Goal: Information Seeking & Learning: Learn about a topic

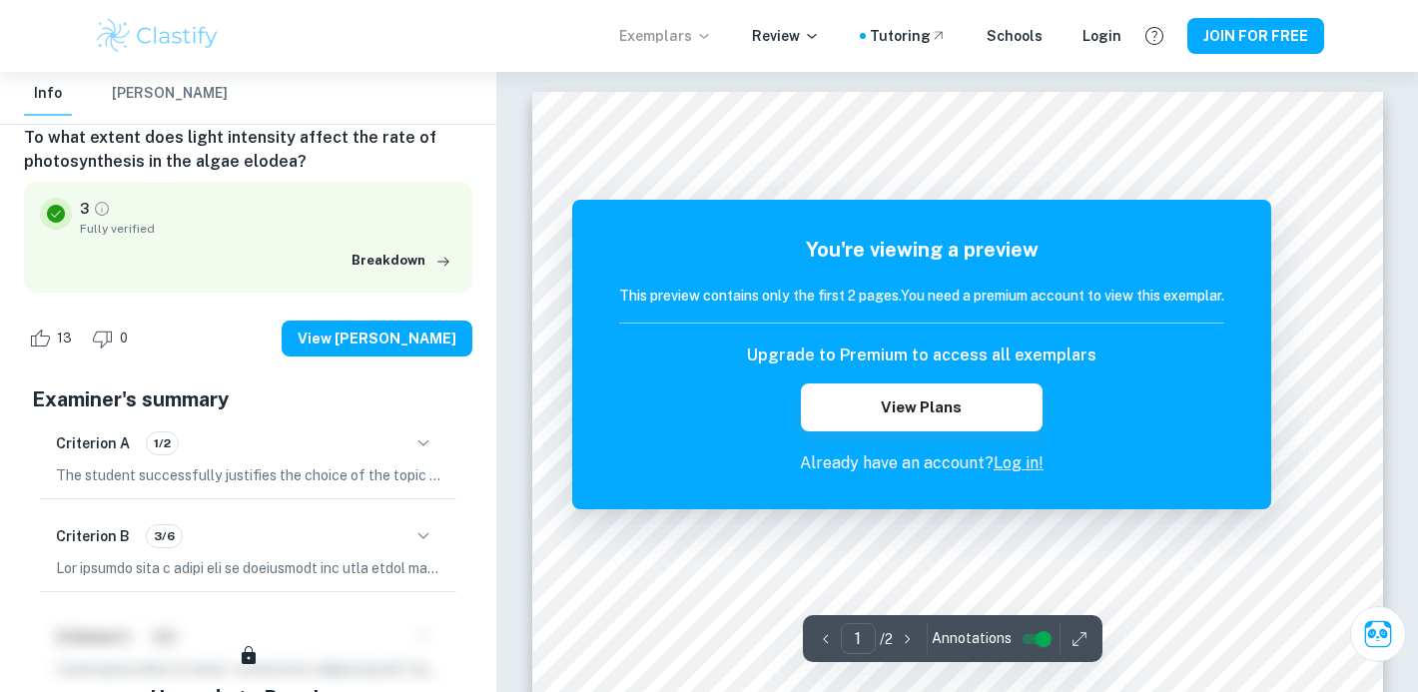
click at [696, 36] on p "Exemplars" at bounding box center [665, 36] width 93 height 22
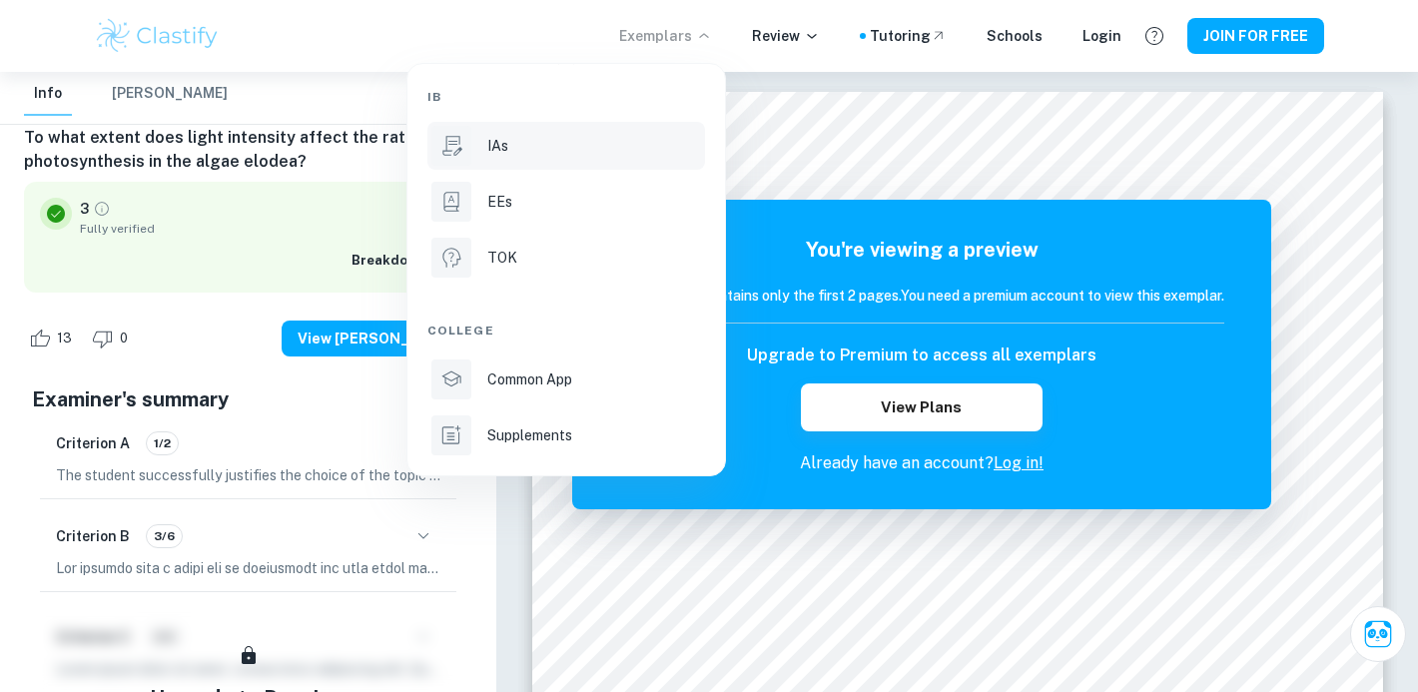
click at [475, 145] on li "IAs" at bounding box center [566, 146] width 278 height 48
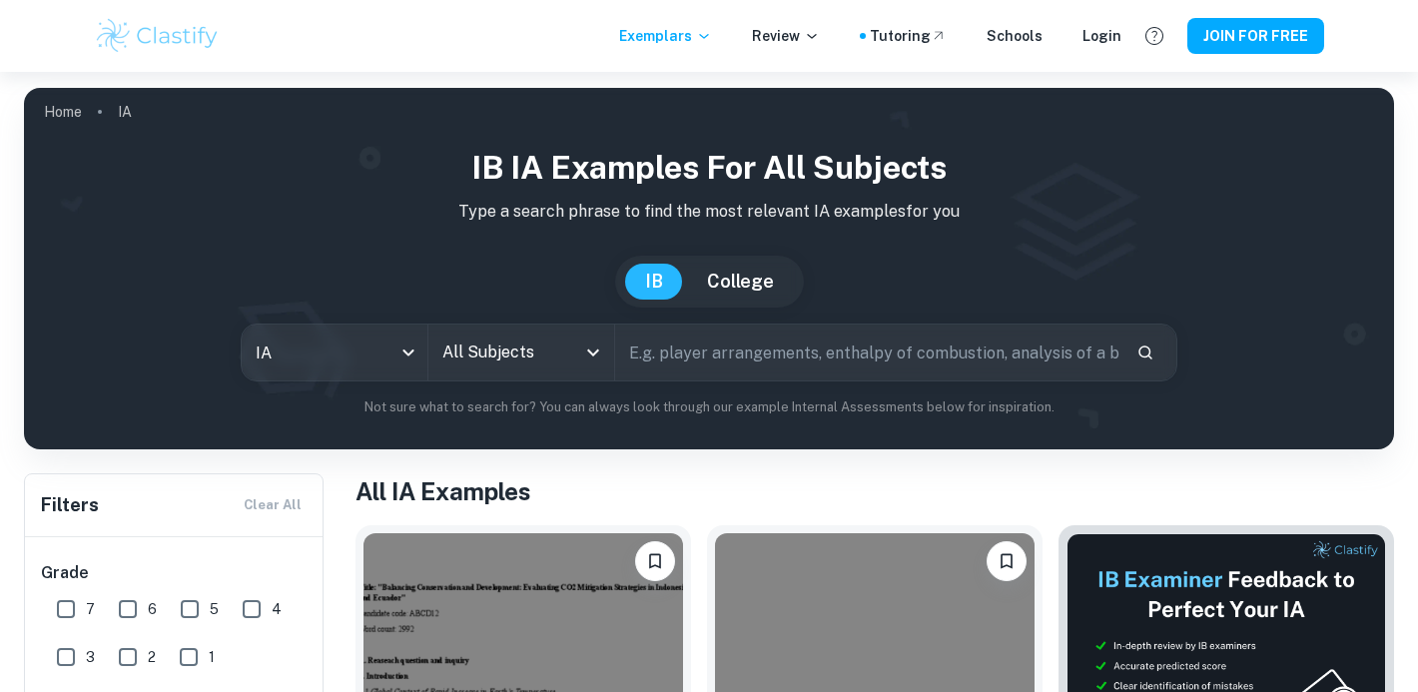
click at [727, 345] on input "text" at bounding box center [867, 353] width 505 height 56
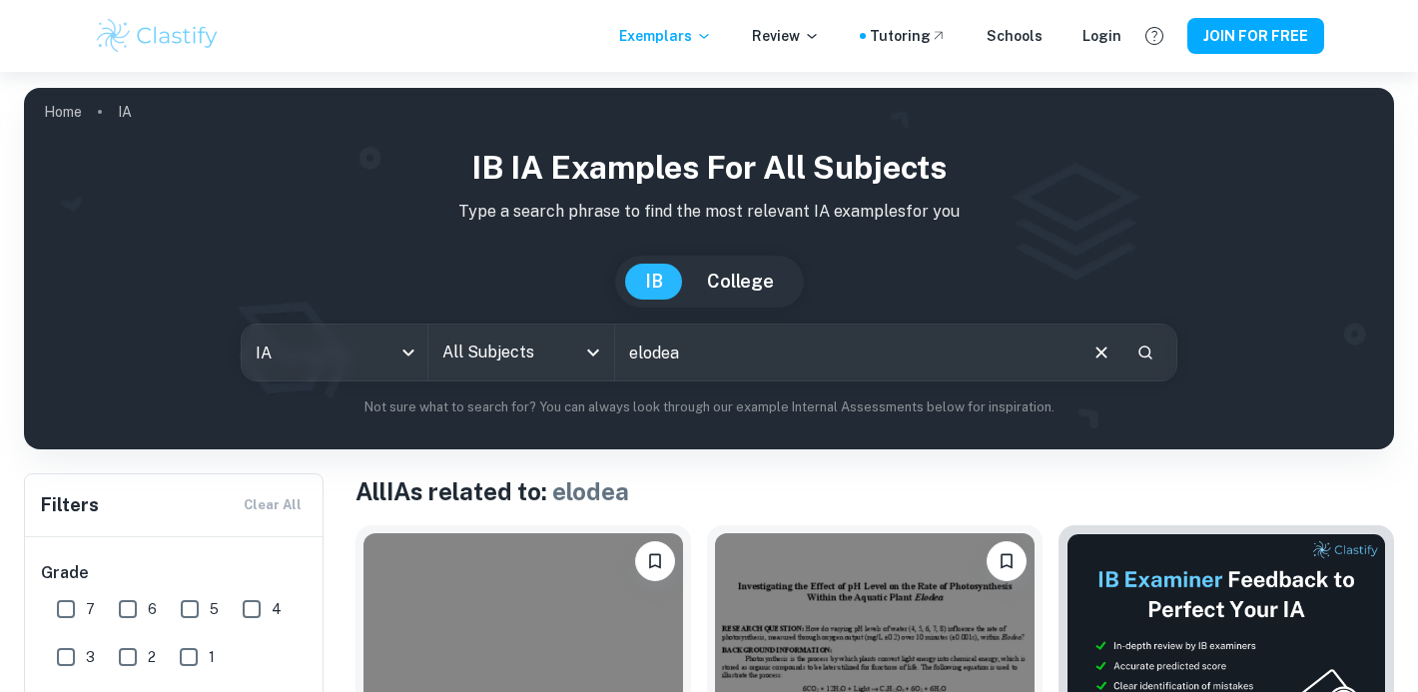
click at [716, 354] on input "elodea" at bounding box center [844, 353] width 459 height 56
type input "elodea"
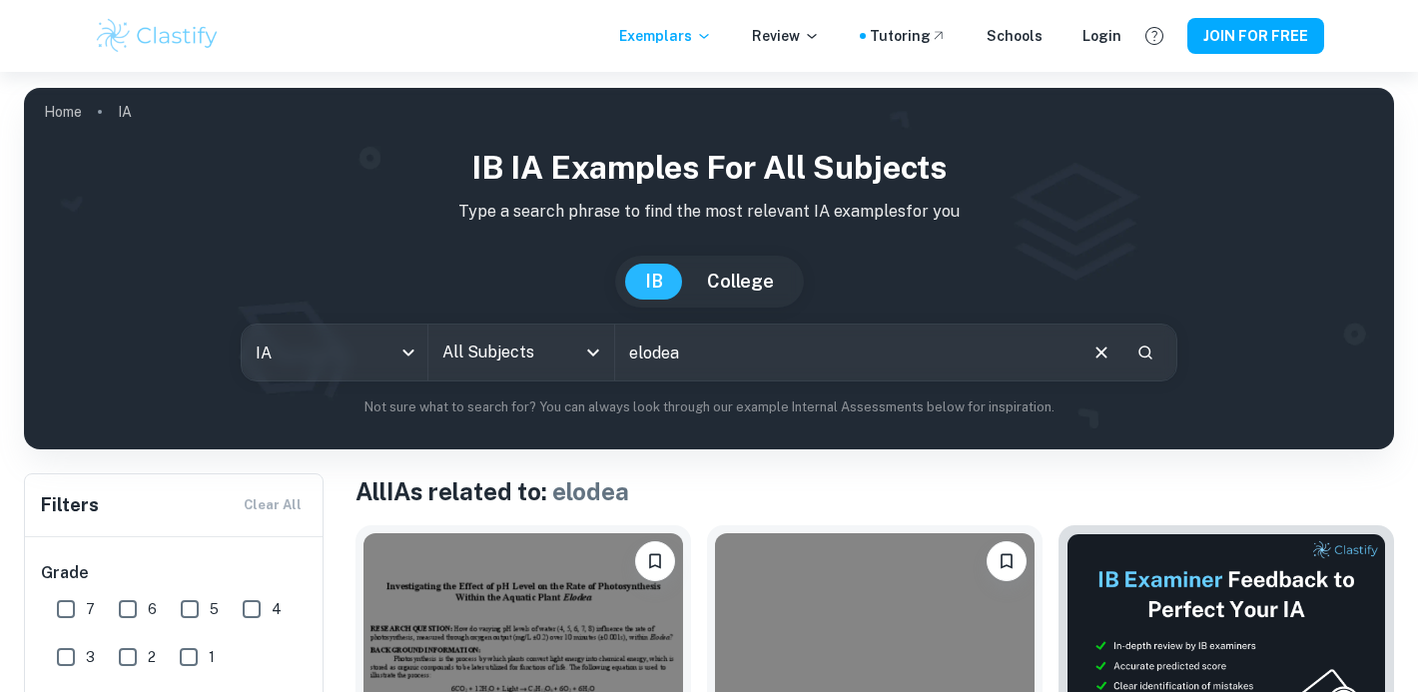
scroll to position [479, 0]
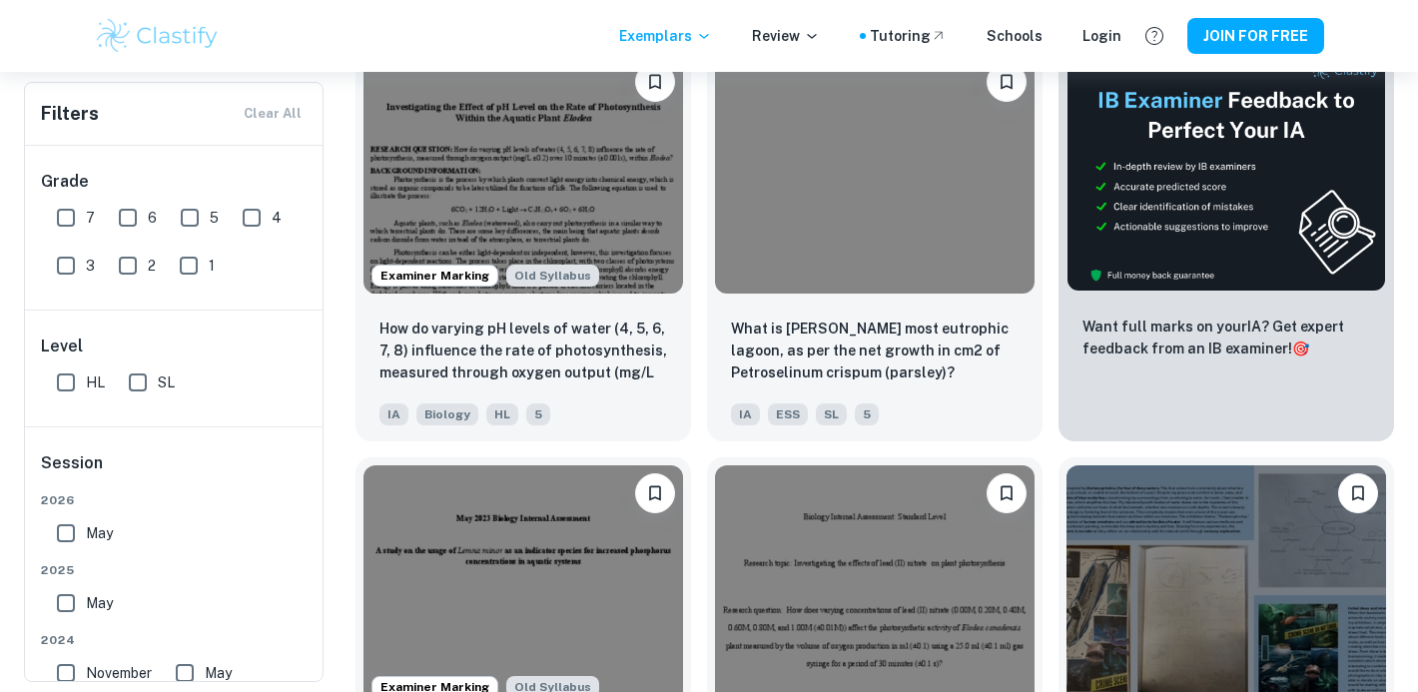
click at [70, 211] on input "7" at bounding box center [66, 218] width 40 height 40
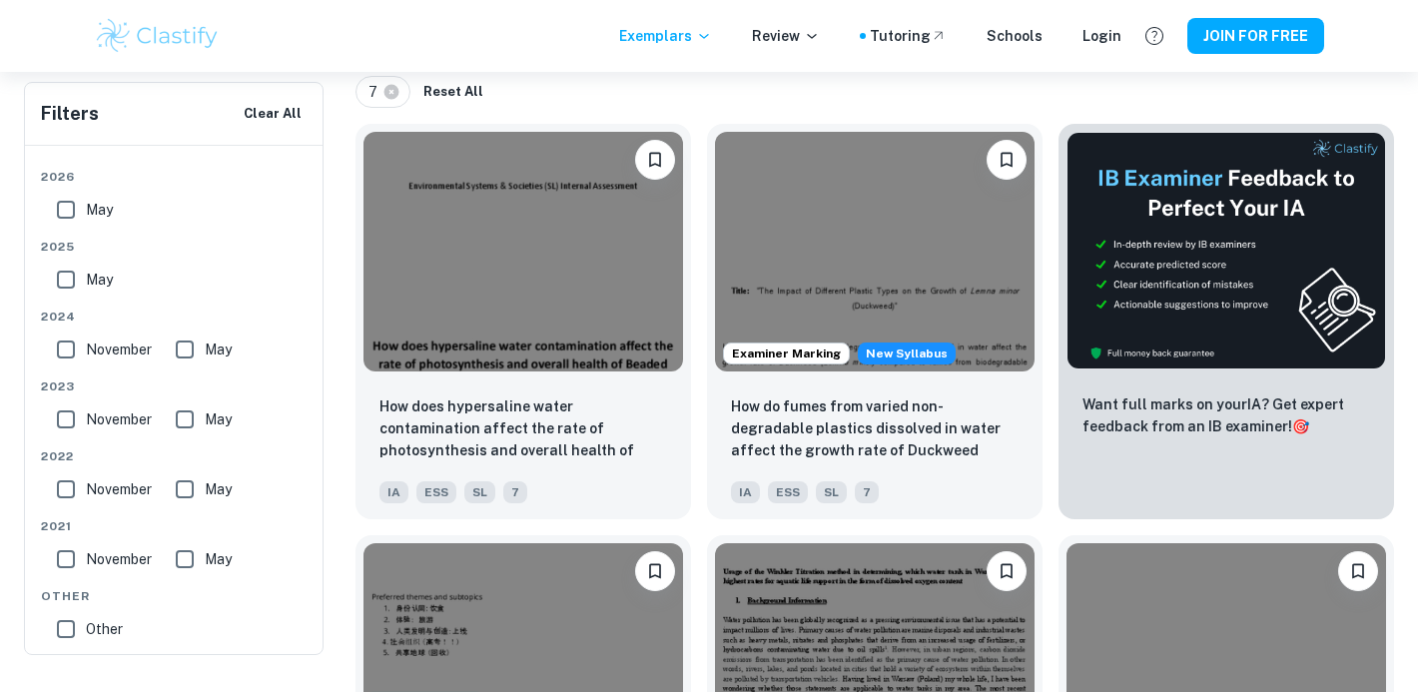
scroll to position [0, 0]
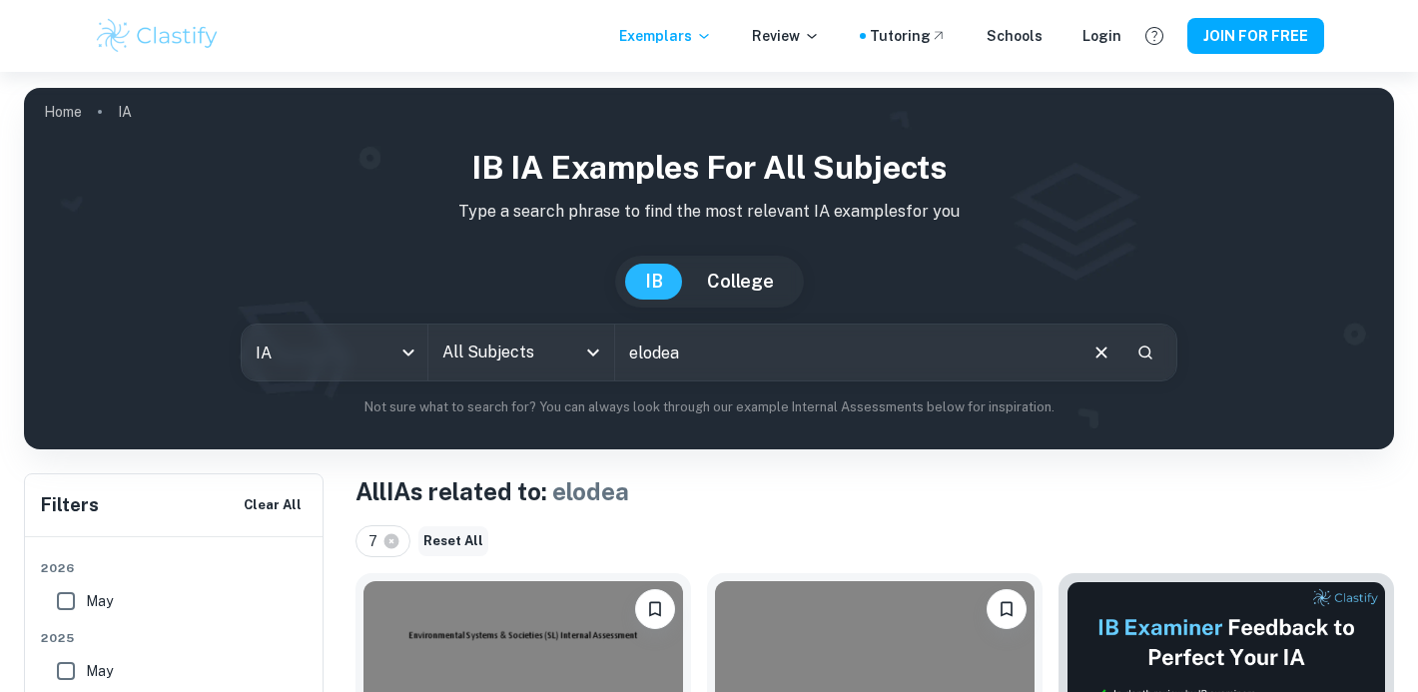
click at [451, 538] on button "Reset All" at bounding box center [453, 541] width 70 height 30
checkbox input "false"
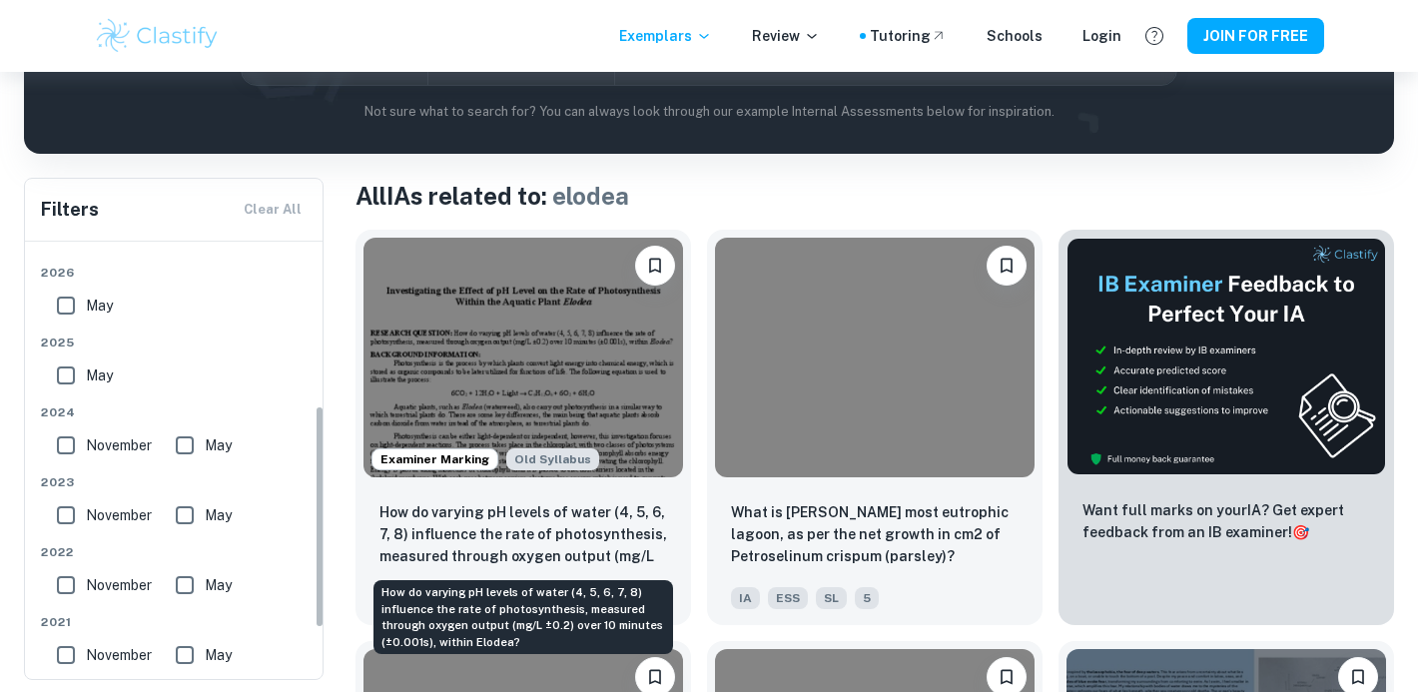
scroll to position [292, 0]
